Goal: Task Accomplishment & Management: Manage account settings

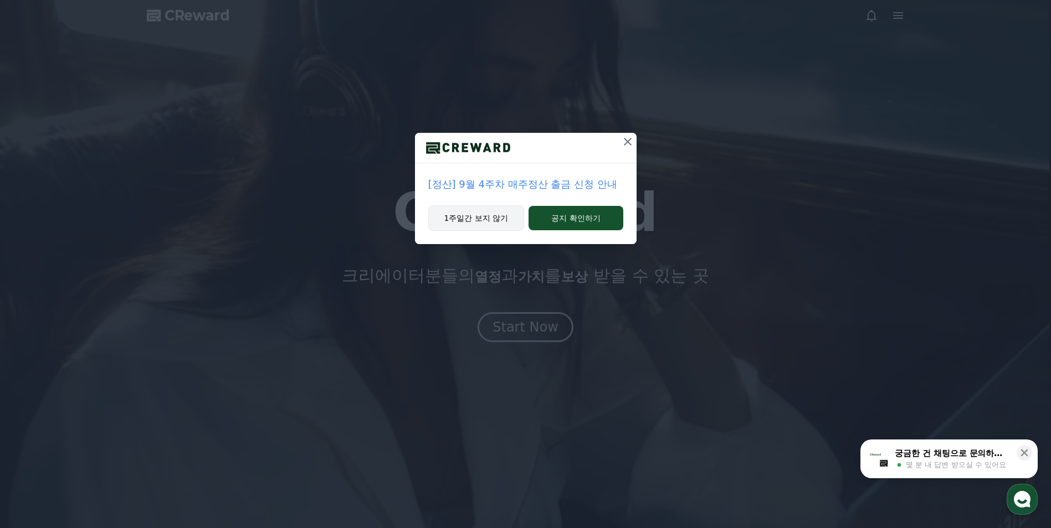
click at [491, 222] on button "1주일간 보지 않기" at bounding box center [476, 217] width 96 height 25
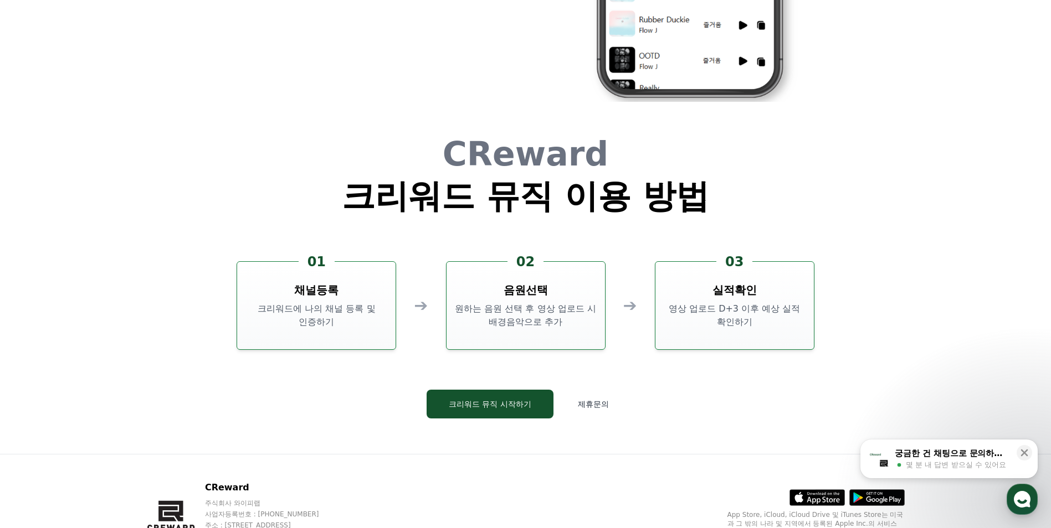
scroll to position [3000, 0]
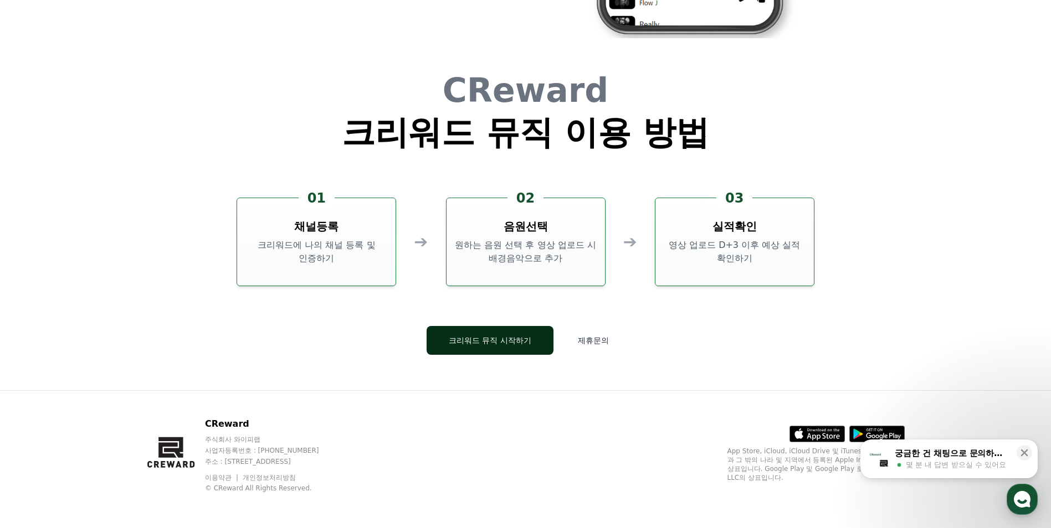
click at [516, 342] on button "크리워드 뮤직 시작하기" at bounding box center [489, 340] width 127 height 29
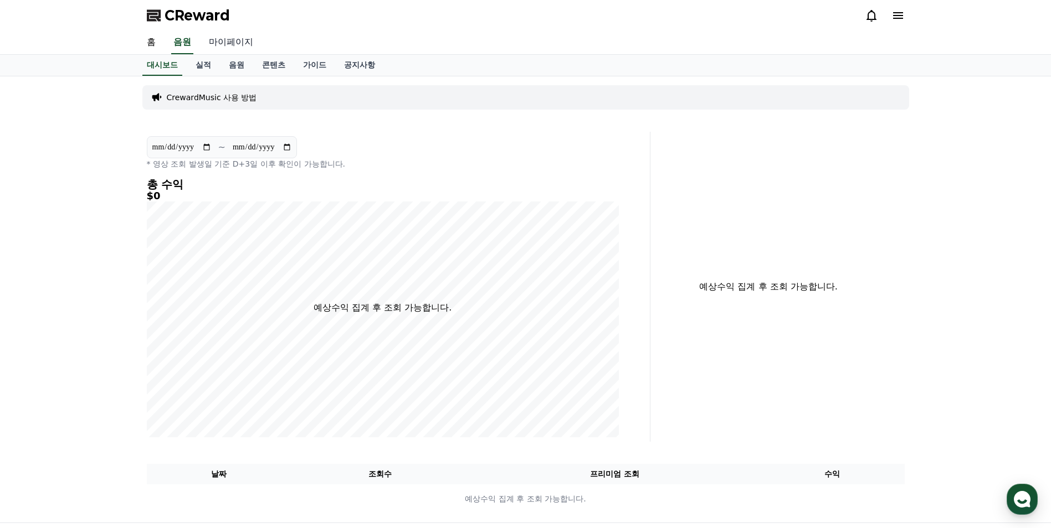
click at [244, 36] on link "마이페이지" at bounding box center [231, 42] width 62 height 23
select select "**********"
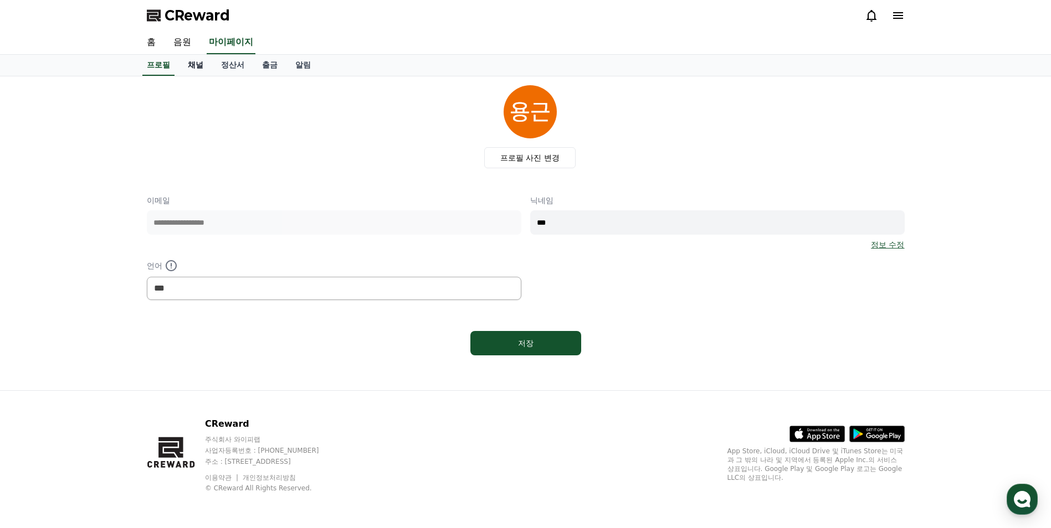
click at [197, 69] on link "채널" at bounding box center [195, 65] width 33 height 21
